Goal: Find specific page/section: Find specific page/section

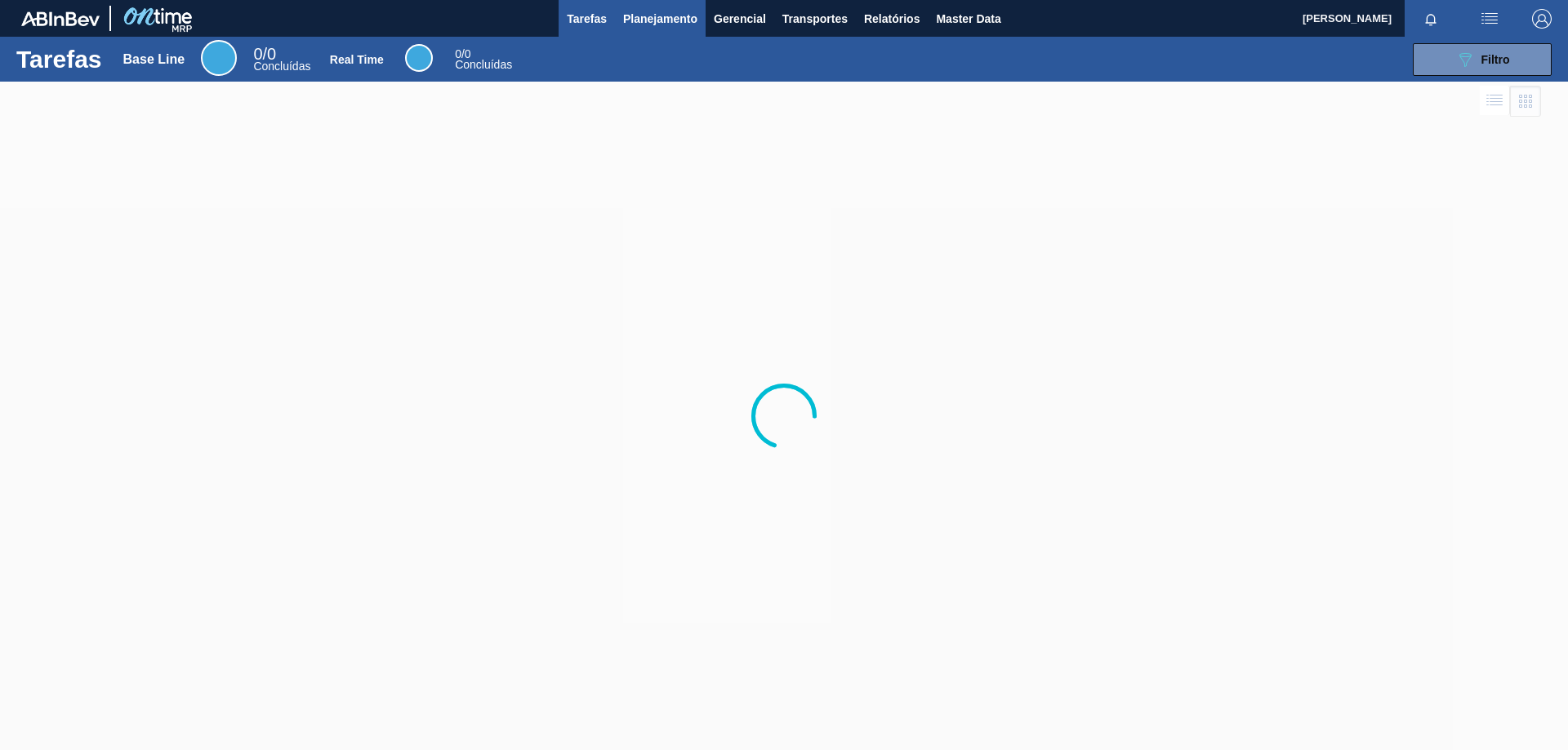
click at [649, 14] on span "Planejamento" at bounding box center [660, 19] width 74 height 20
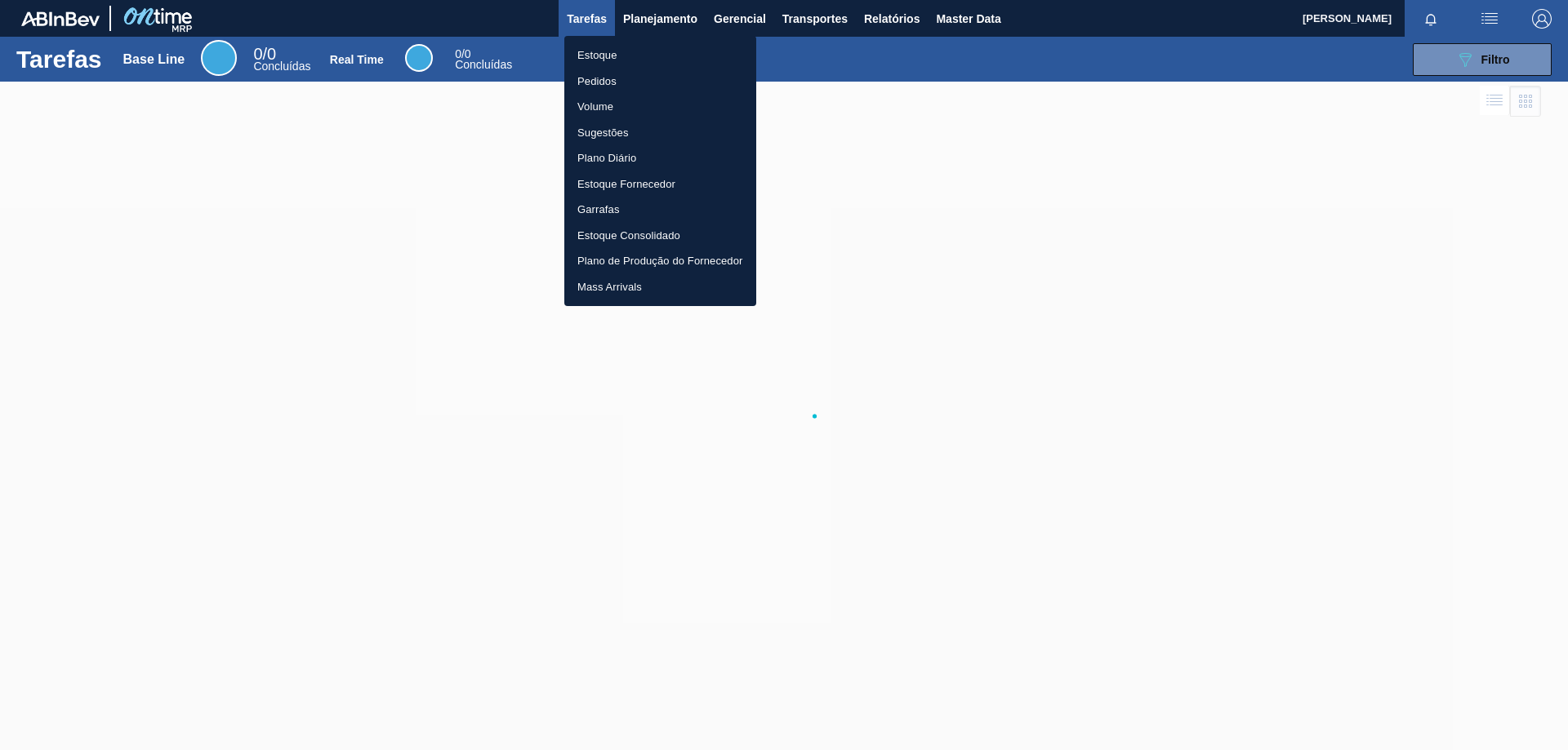
click at [602, 52] on li "Estoque" at bounding box center [660, 55] width 192 height 26
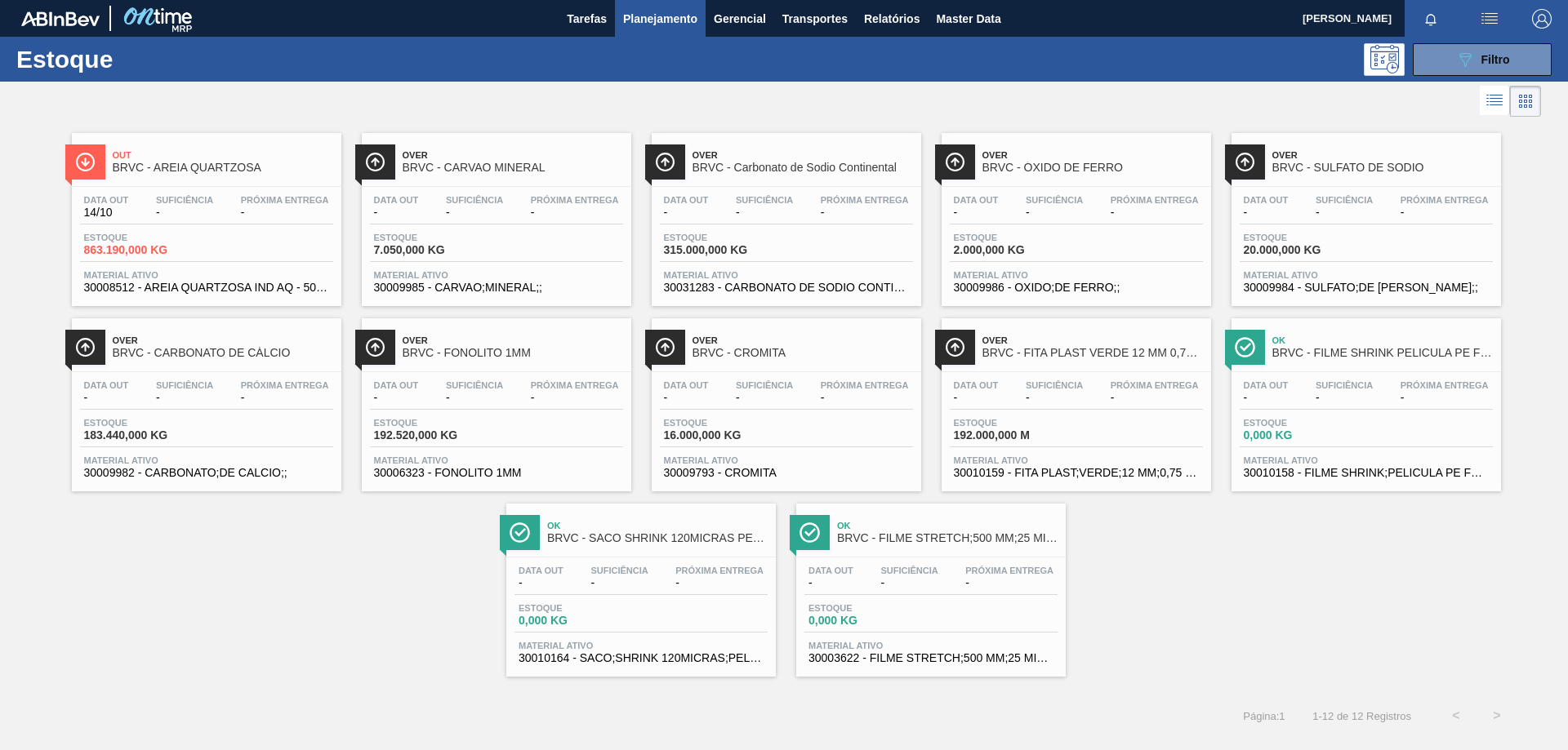
click at [679, 21] on span "Planejamento" at bounding box center [660, 19] width 74 height 20
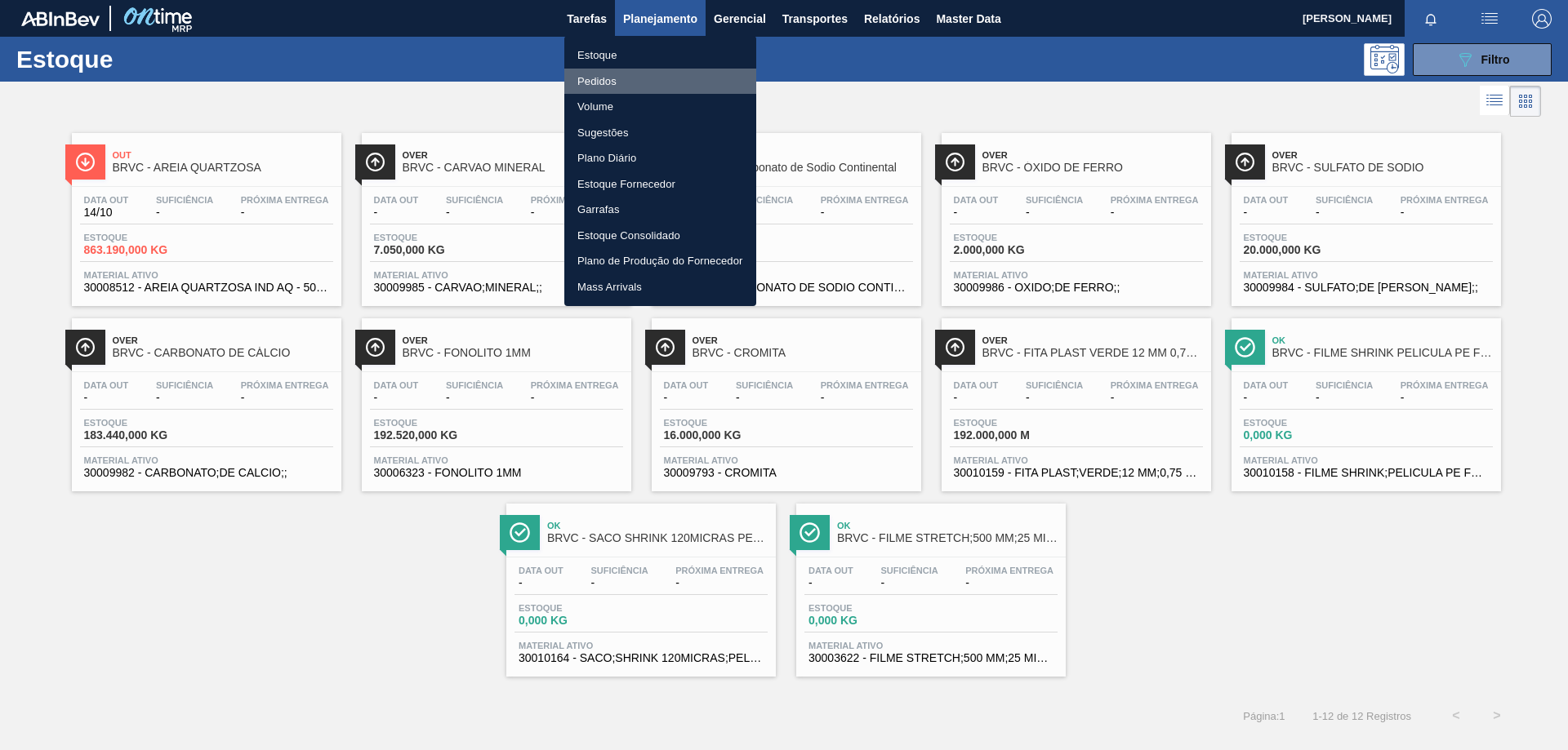
click at [593, 83] on li "Pedidos" at bounding box center [660, 82] width 192 height 26
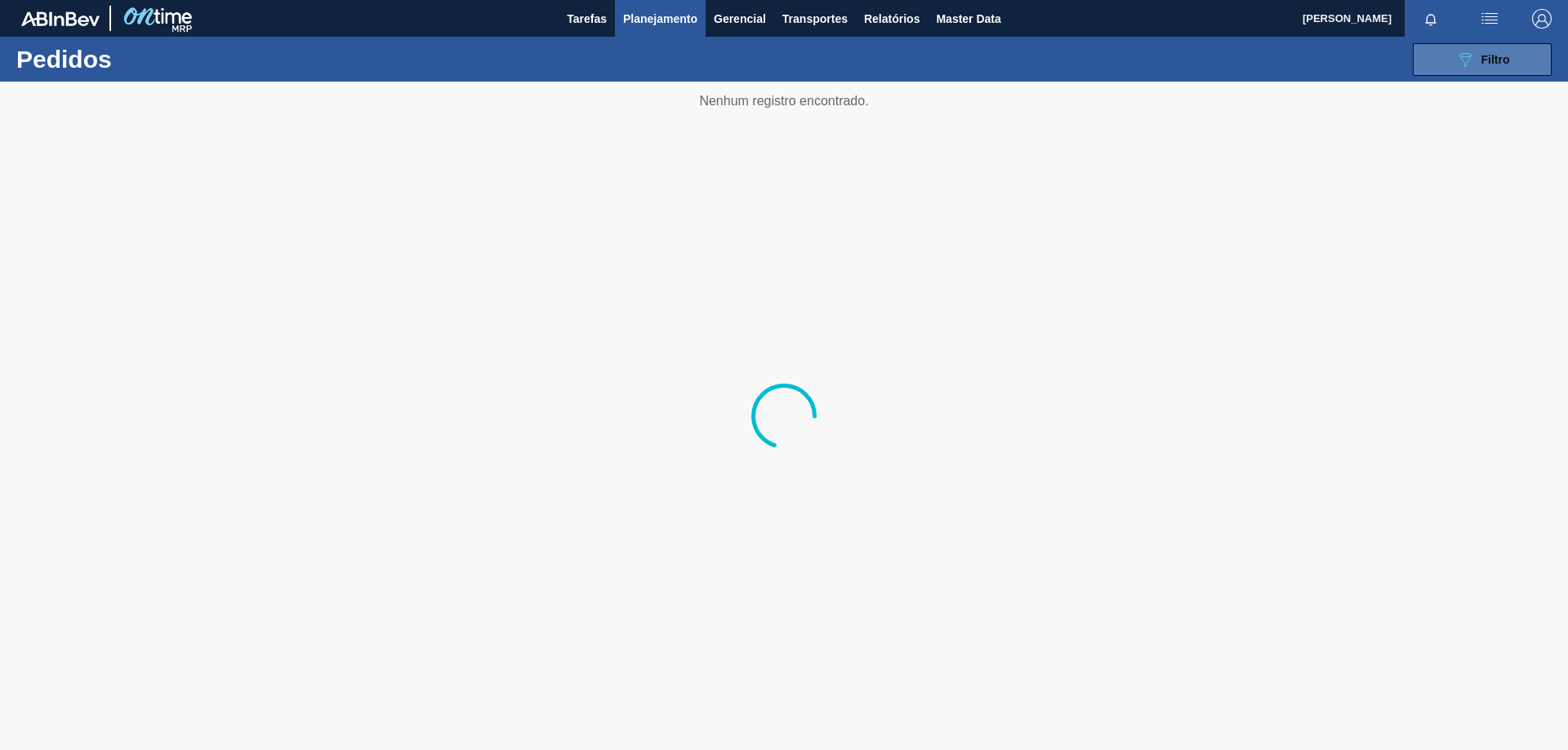
click at [1494, 50] on div "089F7B8B-B2A5-4AFE-B5C0-19BA573D28AC Filtro" at bounding box center [1483, 60] width 55 height 20
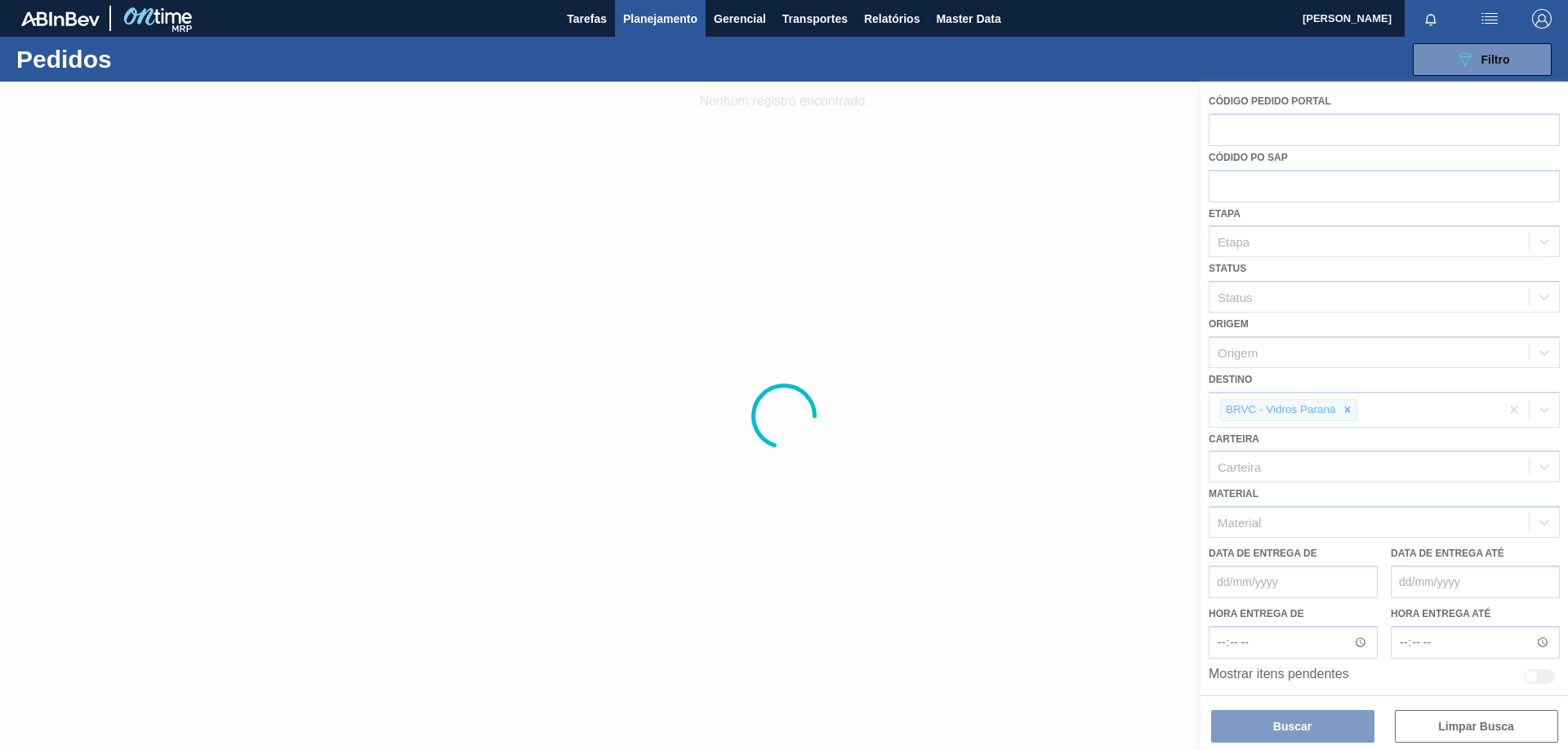
click at [1297, 724] on div at bounding box center [784, 416] width 1568 height 668
click at [1027, 395] on div at bounding box center [784, 416] width 1568 height 668
click at [1053, 303] on div at bounding box center [784, 416] width 1568 height 668
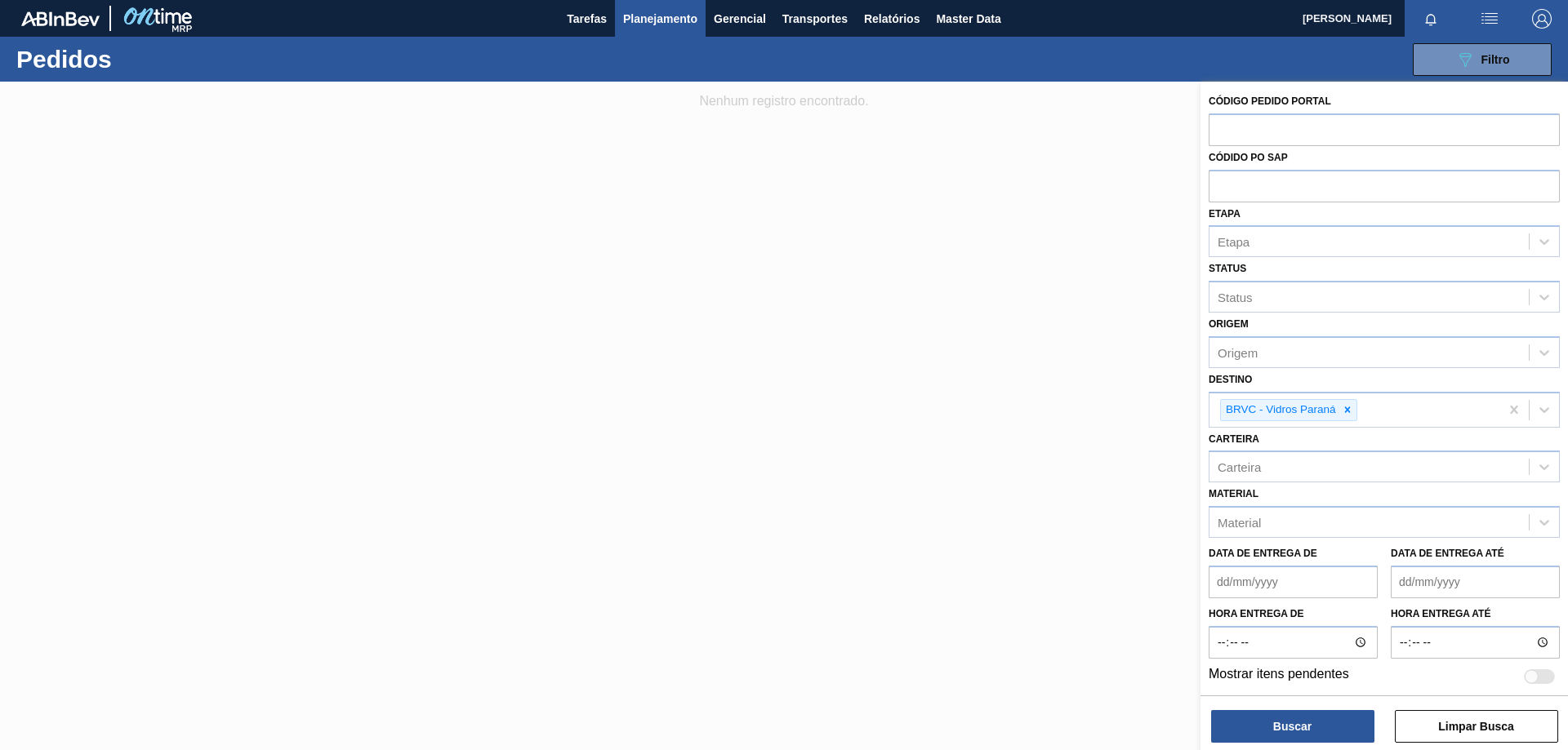
click at [1053, 303] on div at bounding box center [784, 456] width 1568 height 750
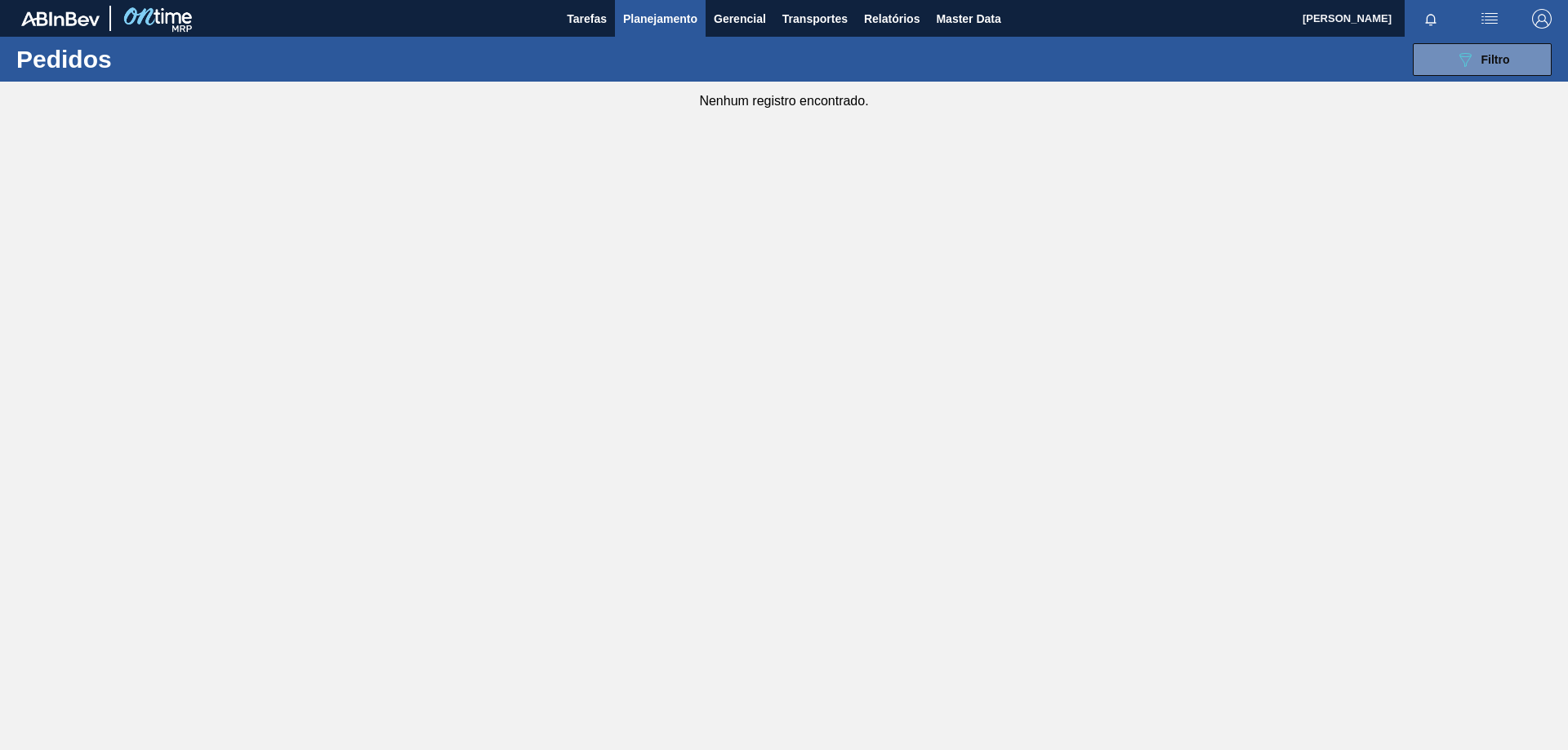
click at [791, 245] on main "Tarefas Planejamento Gerencial Transportes Relatórios Master Data [PERSON_NAME]…" at bounding box center [784, 375] width 1568 height 750
click at [675, 18] on span "Planejamento" at bounding box center [660, 19] width 74 height 20
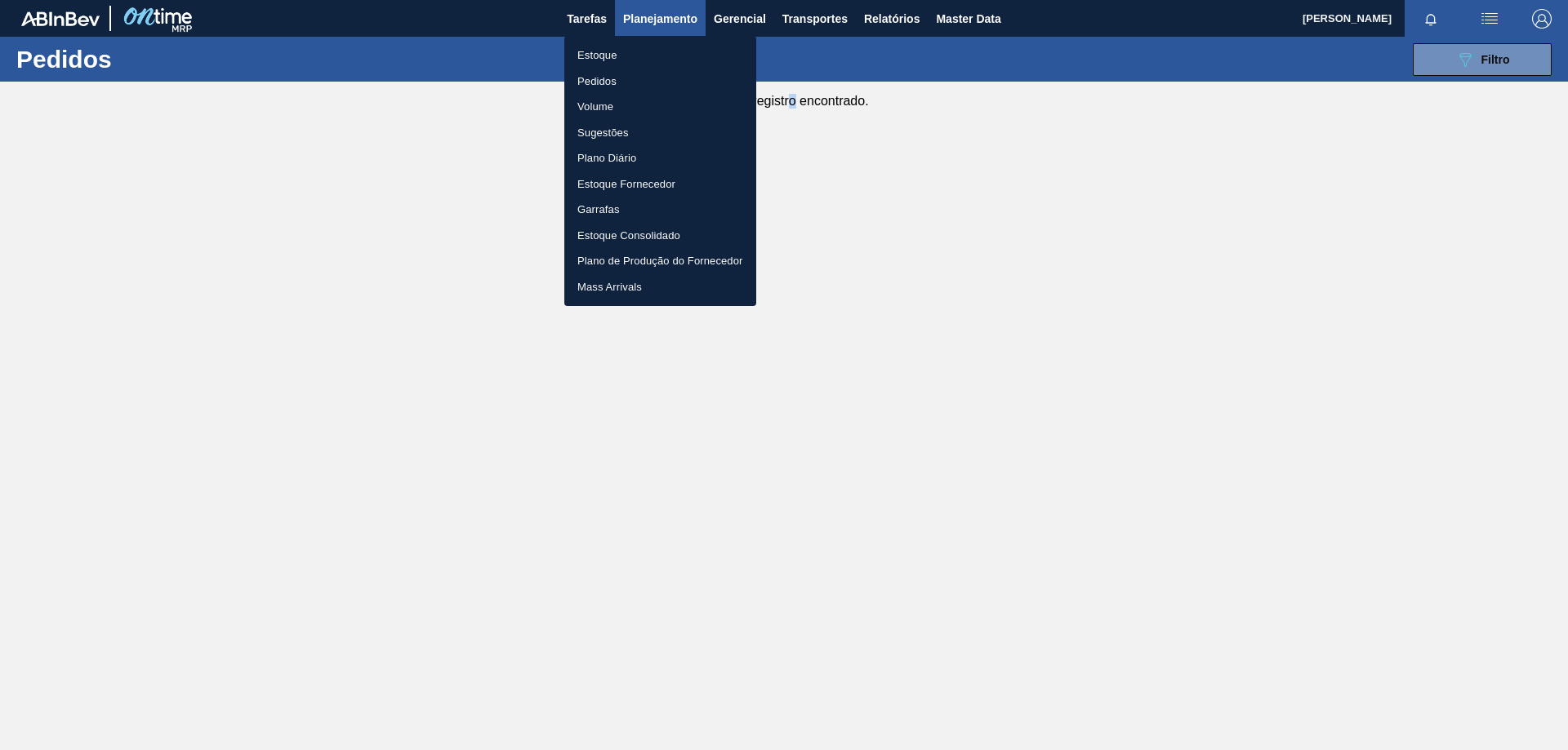
drag, startPoint x: 1072, startPoint y: 338, endPoint x: 912, endPoint y: 268, distance: 174.6
click at [1072, 339] on div at bounding box center [784, 375] width 1568 height 750
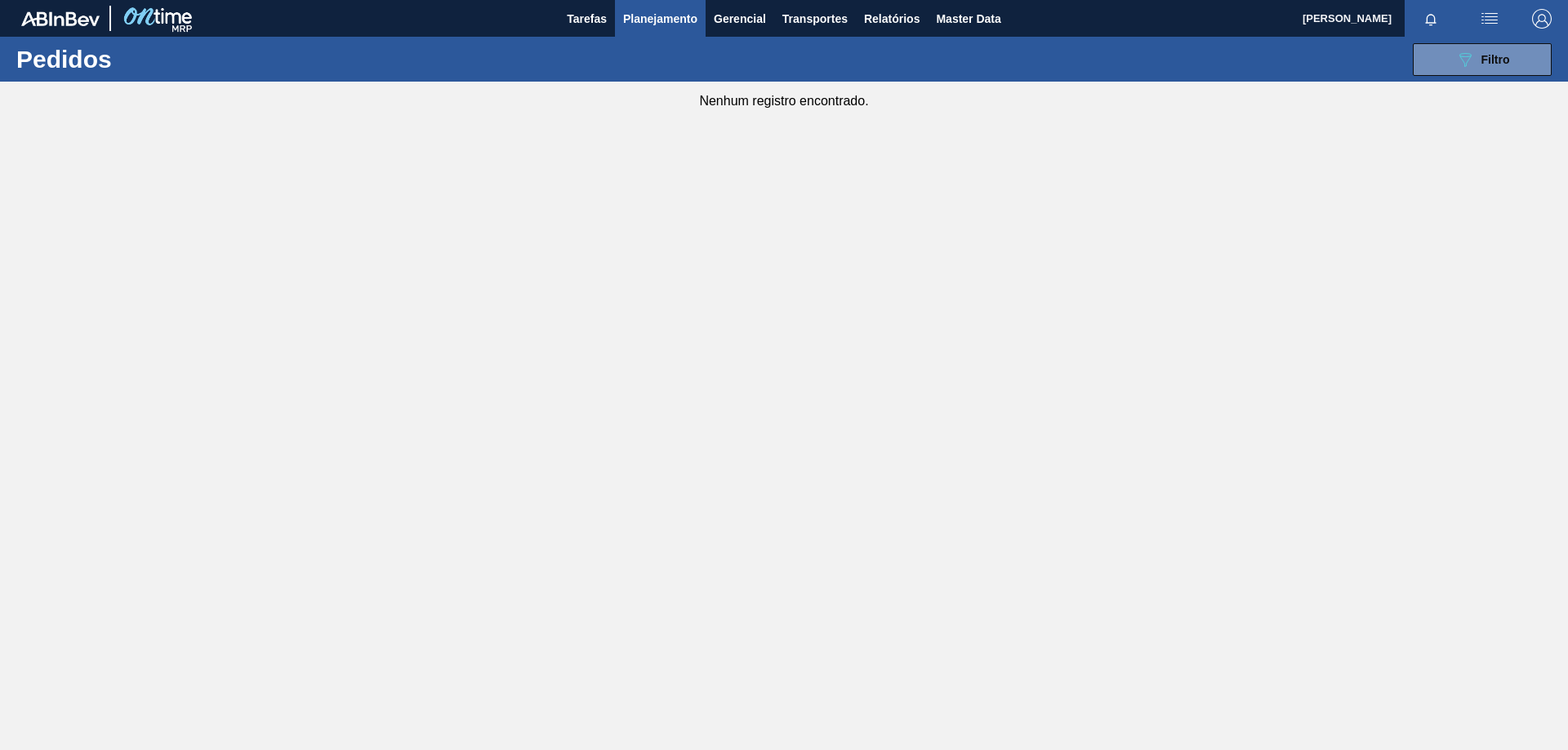
click at [673, 21] on span "Planejamento" at bounding box center [660, 19] width 74 height 20
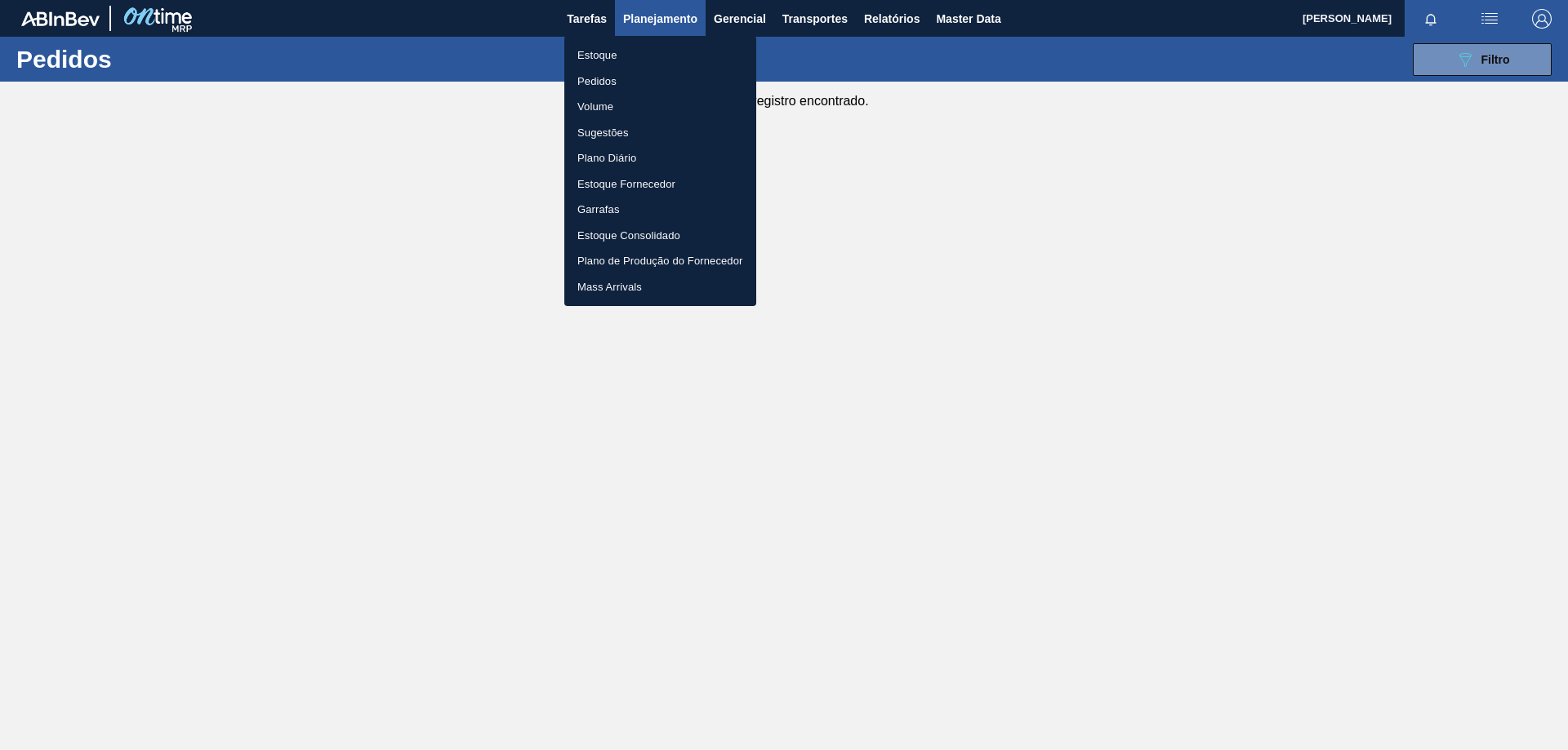
click at [228, 490] on div at bounding box center [784, 375] width 1568 height 750
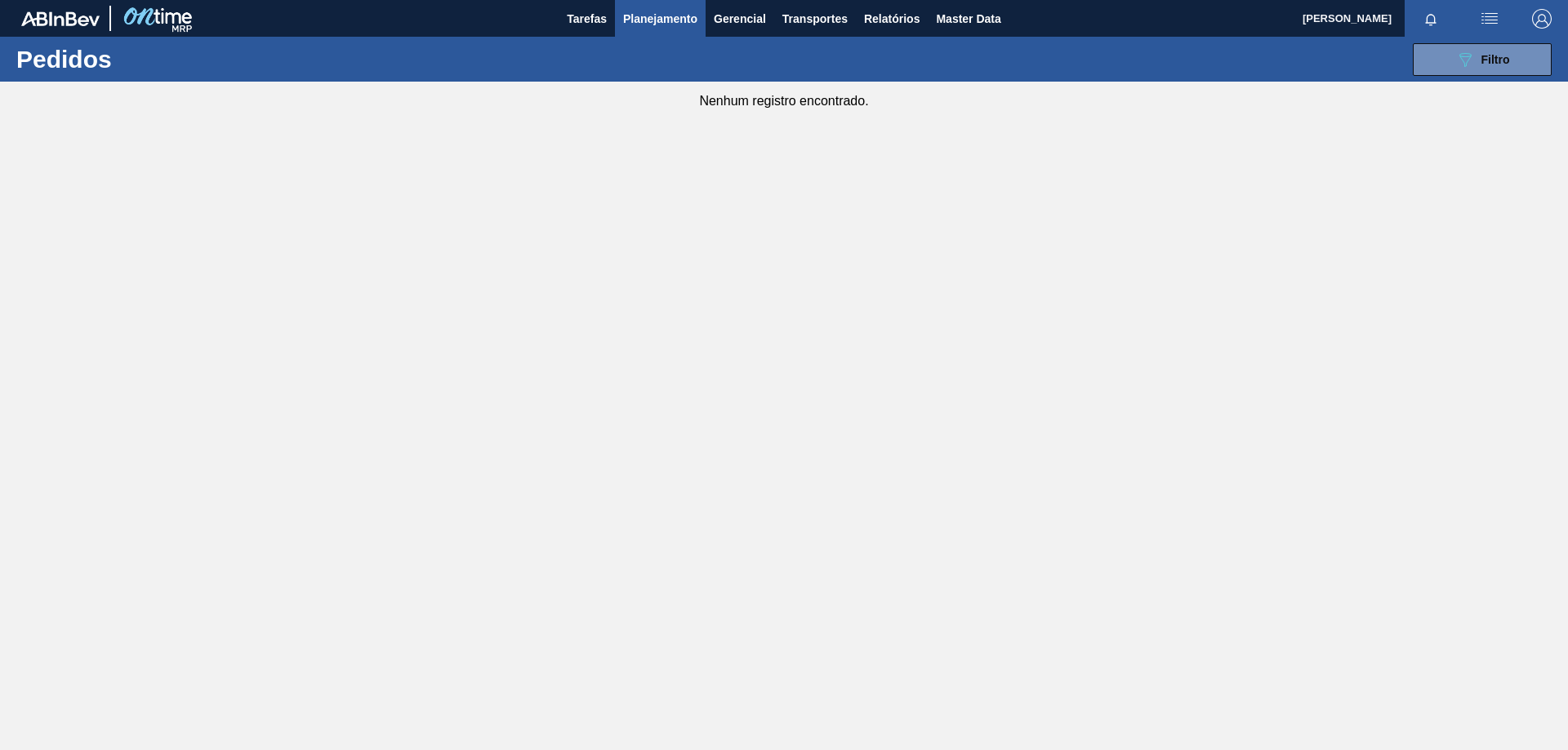
click at [872, 370] on main "Tarefas Planejamento Gerencial Transportes Relatórios Master Data [PERSON_NAME]…" at bounding box center [784, 375] width 1568 height 750
click at [684, 13] on span "Planejamento" at bounding box center [660, 19] width 74 height 20
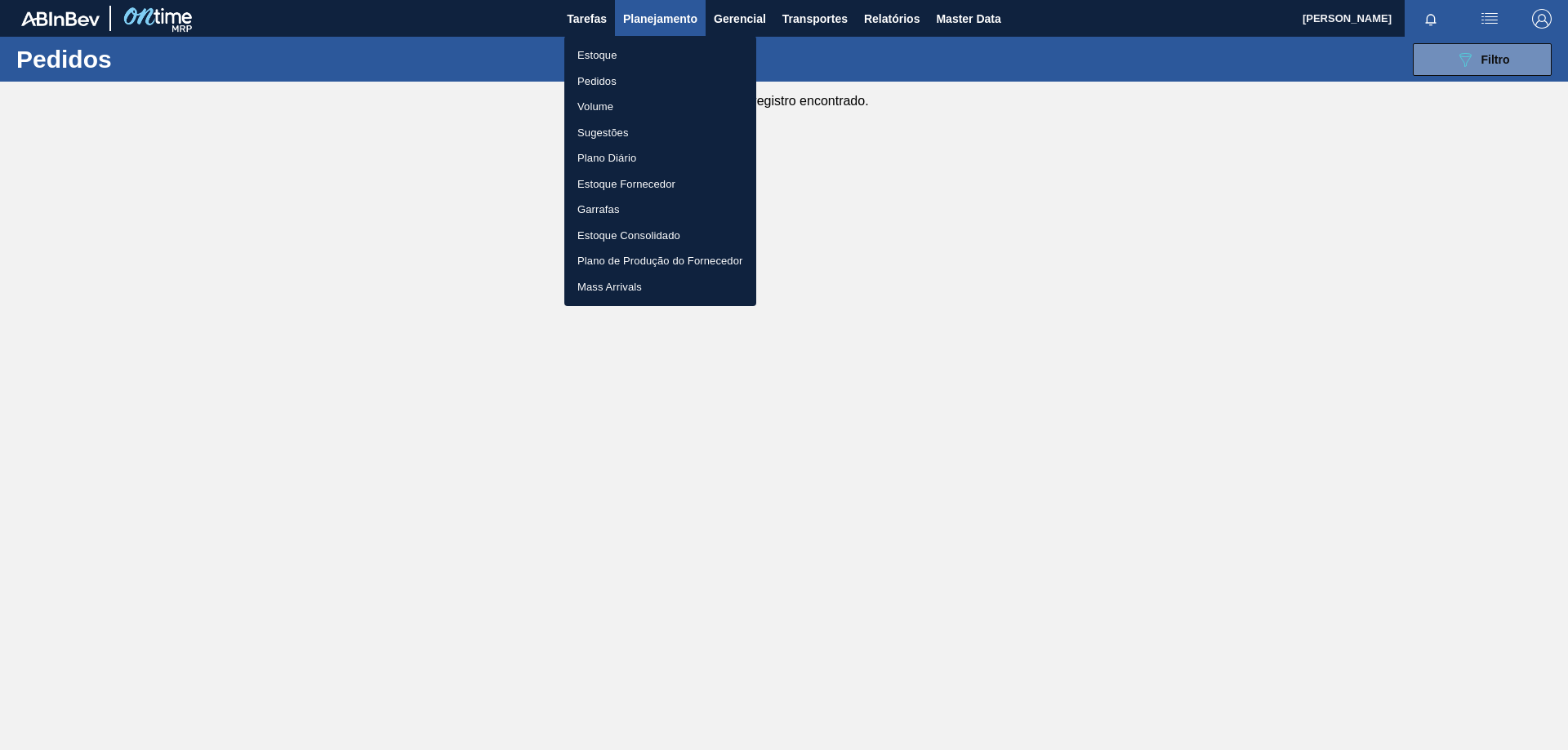
click at [1190, 262] on div at bounding box center [784, 375] width 1568 height 750
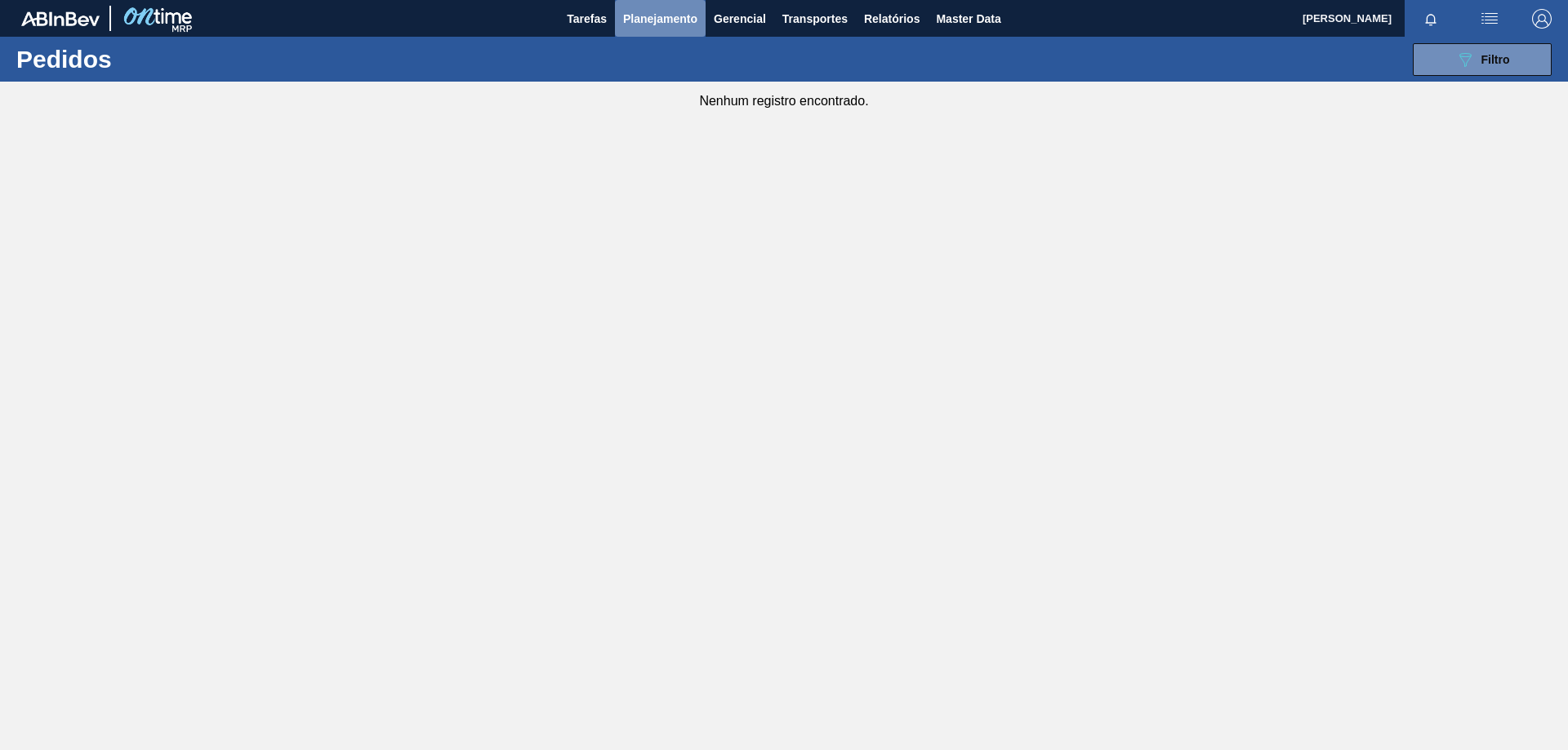
click at [679, 13] on span "Planejamento" at bounding box center [660, 19] width 74 height 20
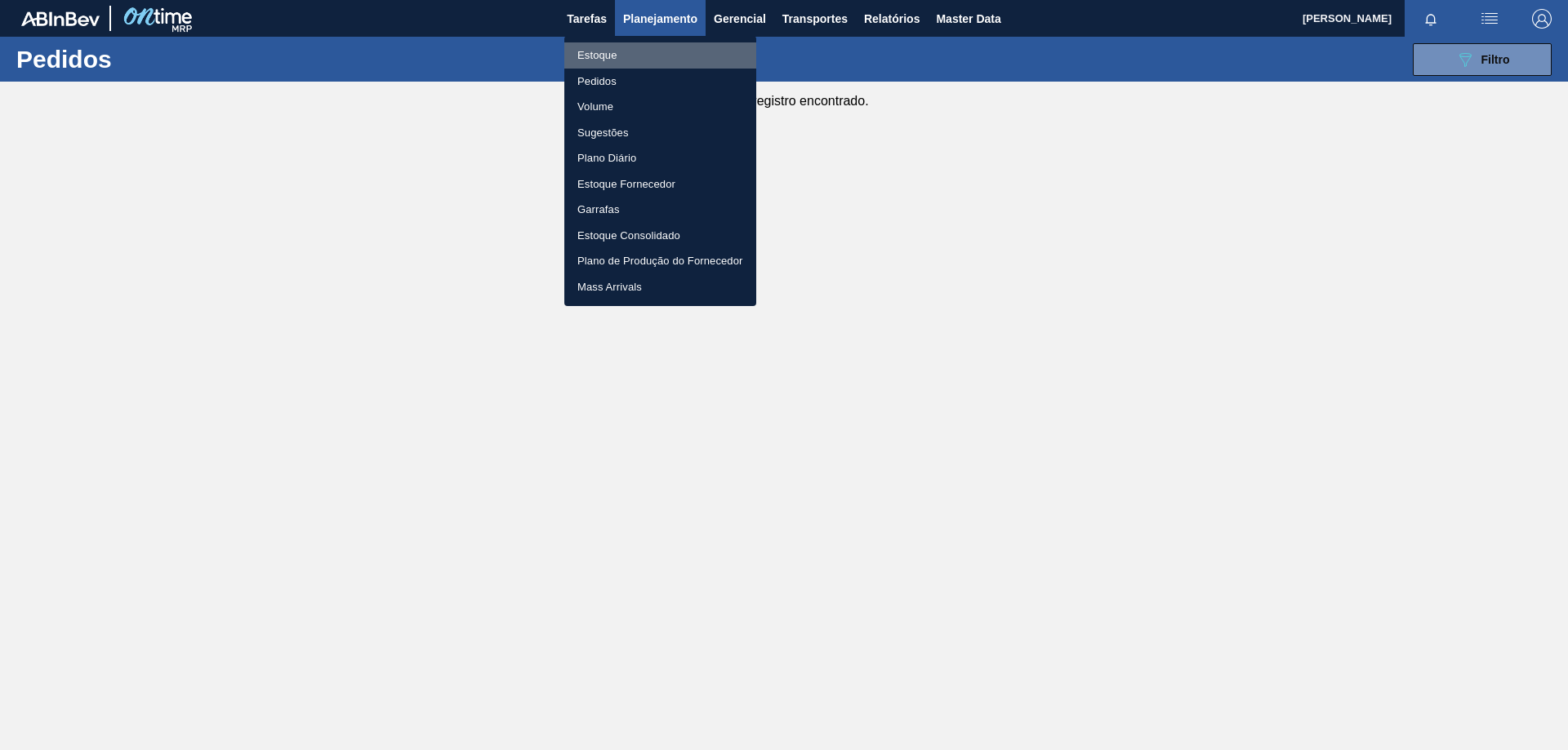
click at [664, 50] on li "Estoque" at bounding box center [660, 55] width 192 height 26
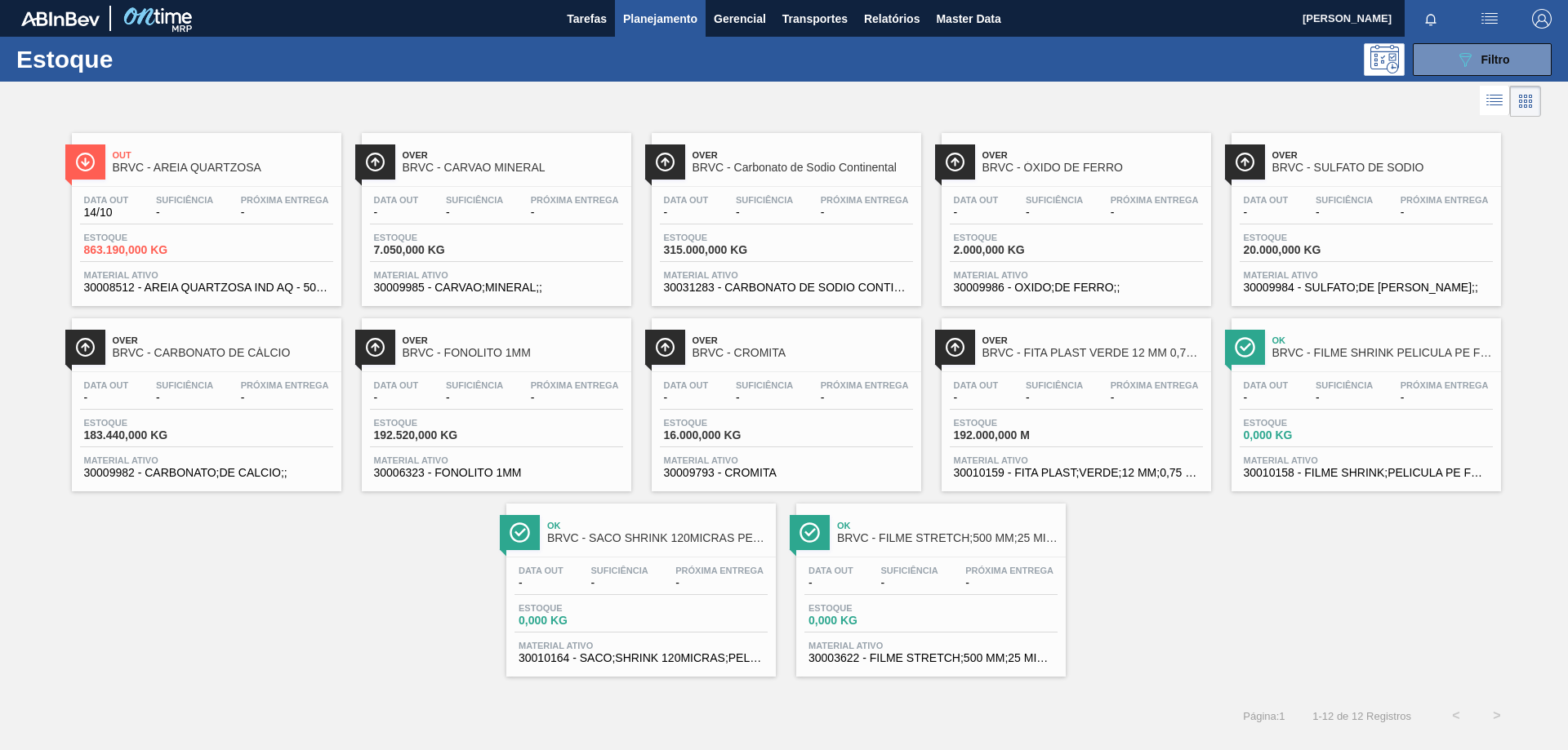
click at [362, 550] on div "Out BRVC - AREIA QUARTZOSA Data [DATE] Suficiência - Próxima Entrega - Estoque …" at bounding box center [784, 399] width 1568 height 556
click at [1179, 558] on div "Out BRVC - AREIA QUARTZOSA Data [DATE] Suficiência - Próxima Entrega - Estoque …" at bounding box center [784, 399] width 1568 height 556
click at [1215, 564] on div "Out BRVC - AREIA QUARTZOSA Data [DATE] Suficiência - Próxima Entrega - Estoque …" at bounding box center [784, 399] width 1568 height 556
click at [1000, 475] on span "30010159 - FITA PLAST;VERDE;12 MM;0,75 MM;2000 M;FU" at bounding box center [1077, 473] width 245 height 12
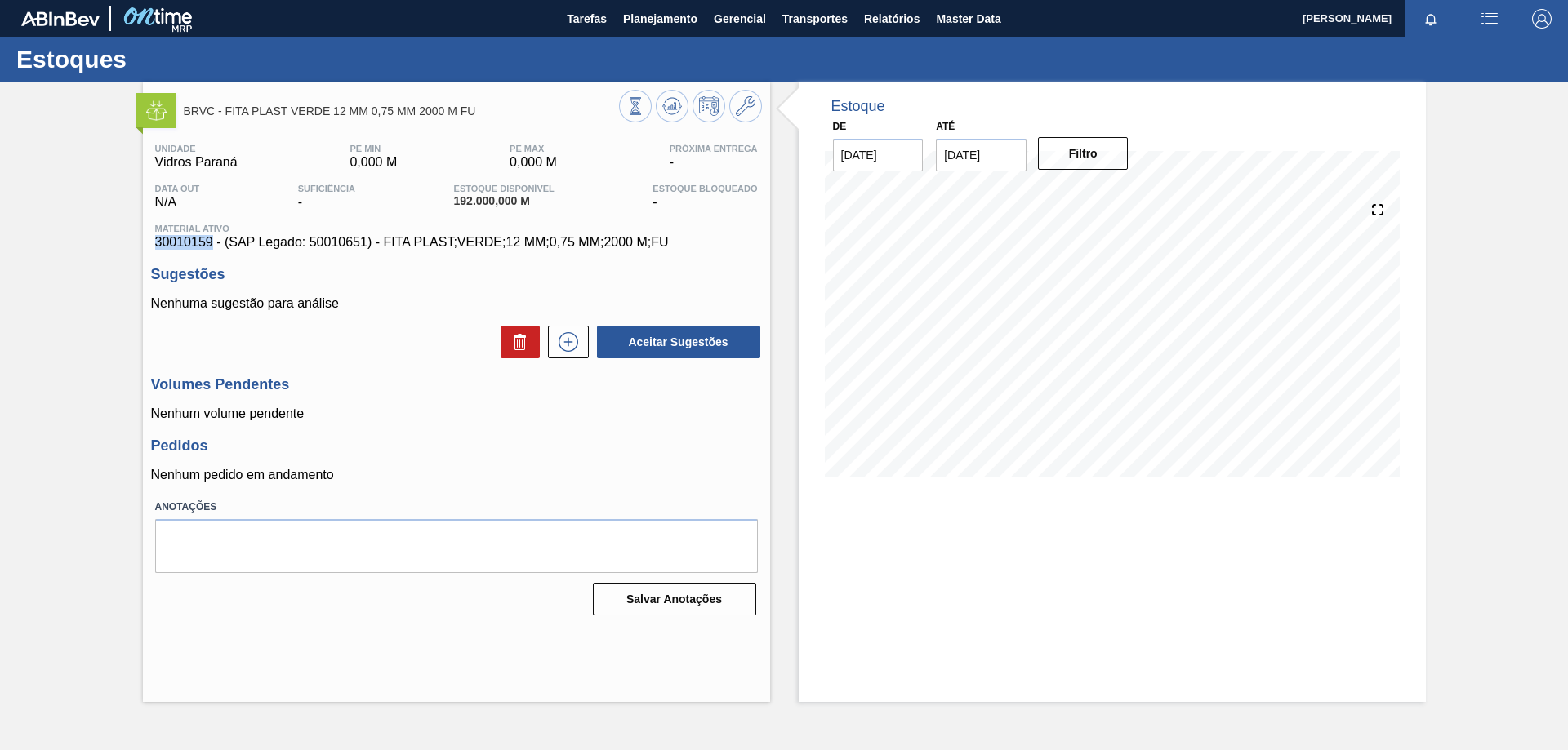
drag, startPoint x: 214, startPoint y: 237, endPoint x: 152, endPoint y: 242, distance: 62.2
click at [152, 242] on div "Material ativo 30010159 - (SAP Legado: 50010651) - FITA PLAST;VERDE;12 MM;0,75 …" at bounding box center [457, 236] width 611 height 26
copy span "30010159"
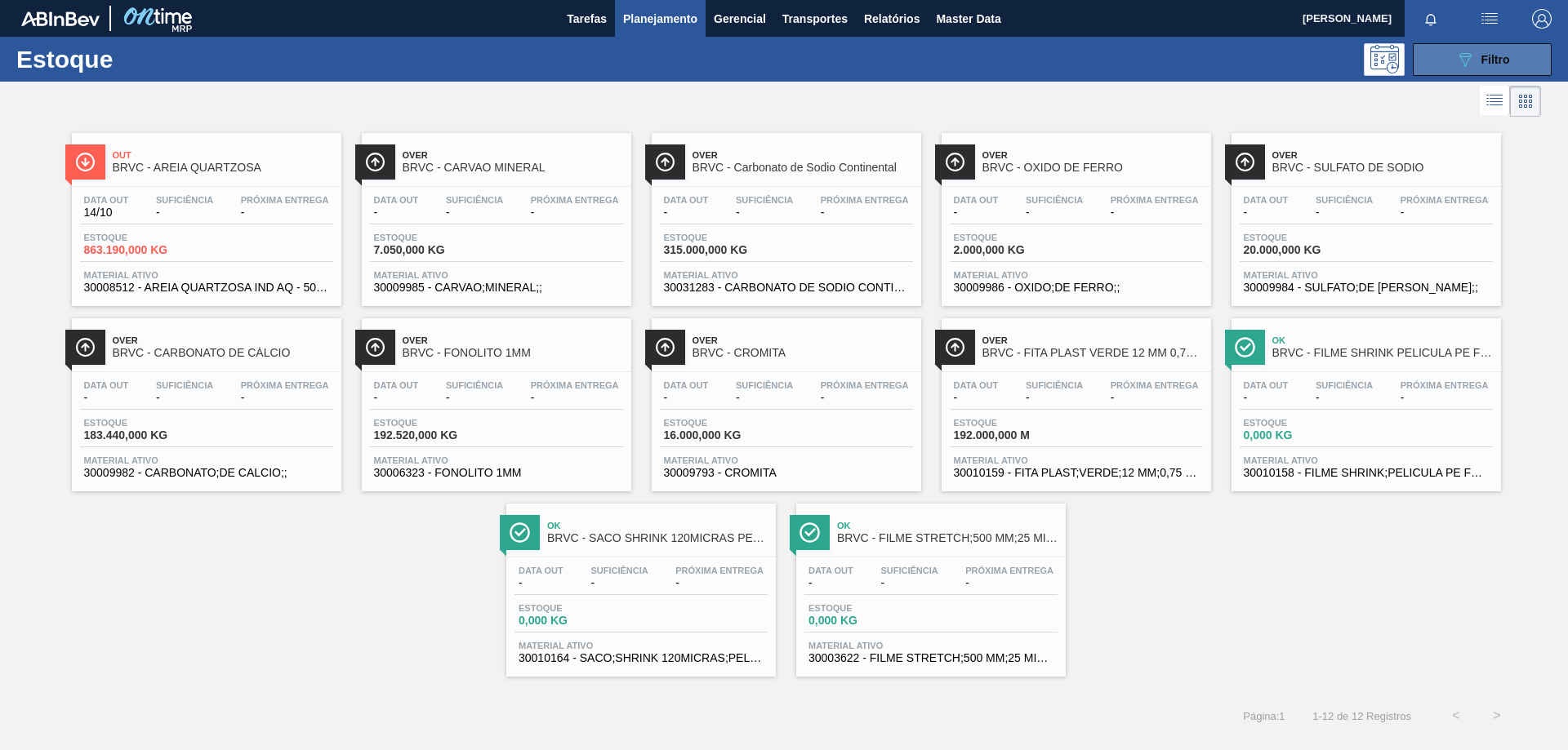
click at [1479, 66] on div "089F7B8B-B2A5-4AFE-B5C0-19BA573D28AC Filtro" at bounding box center [1483, 60] width 55 height 20
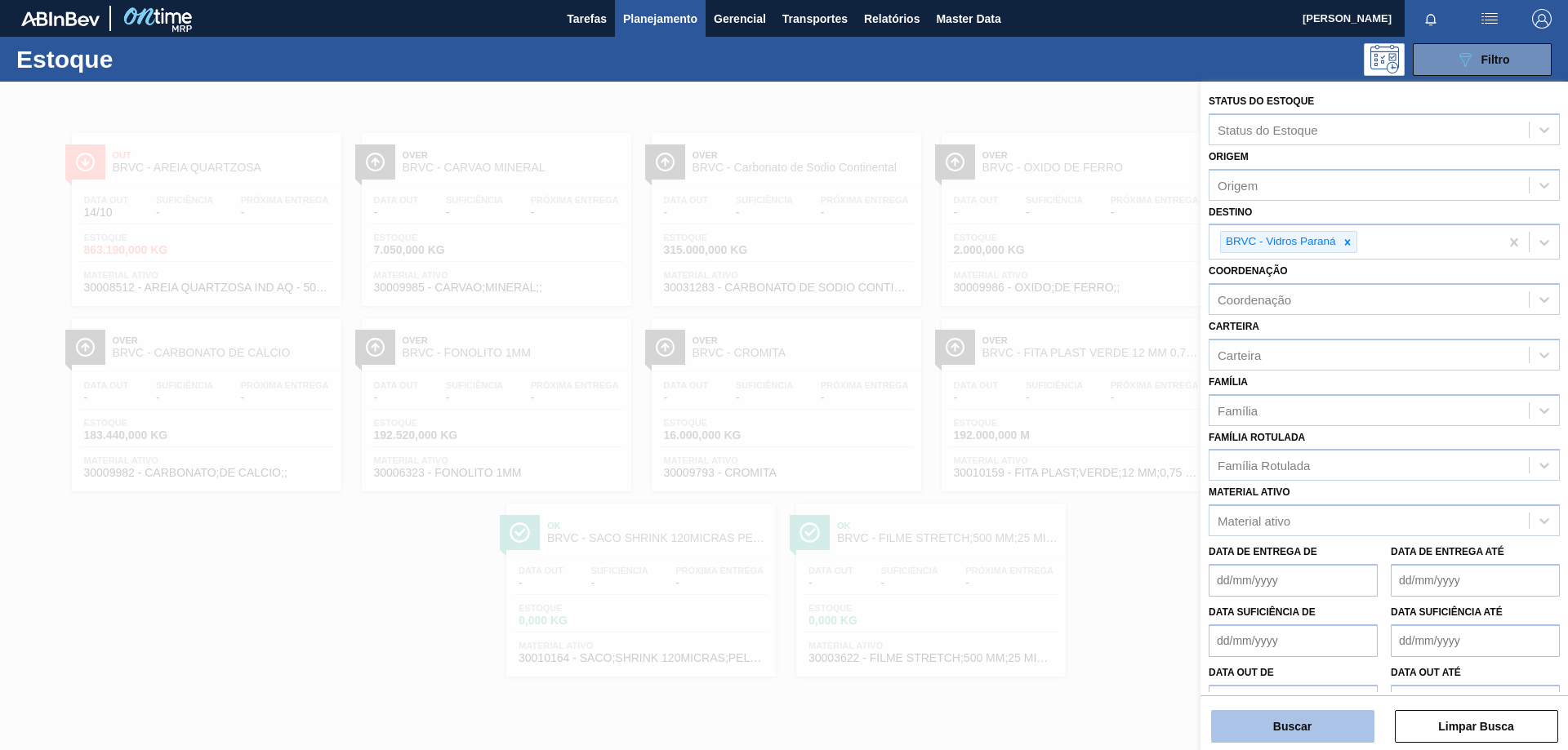
click at [1256, 719] on button "Buscar" at bounding box center [1292, 726] width 163 height 32
